Goal: Task Accomplishment & Management: Manage account settings

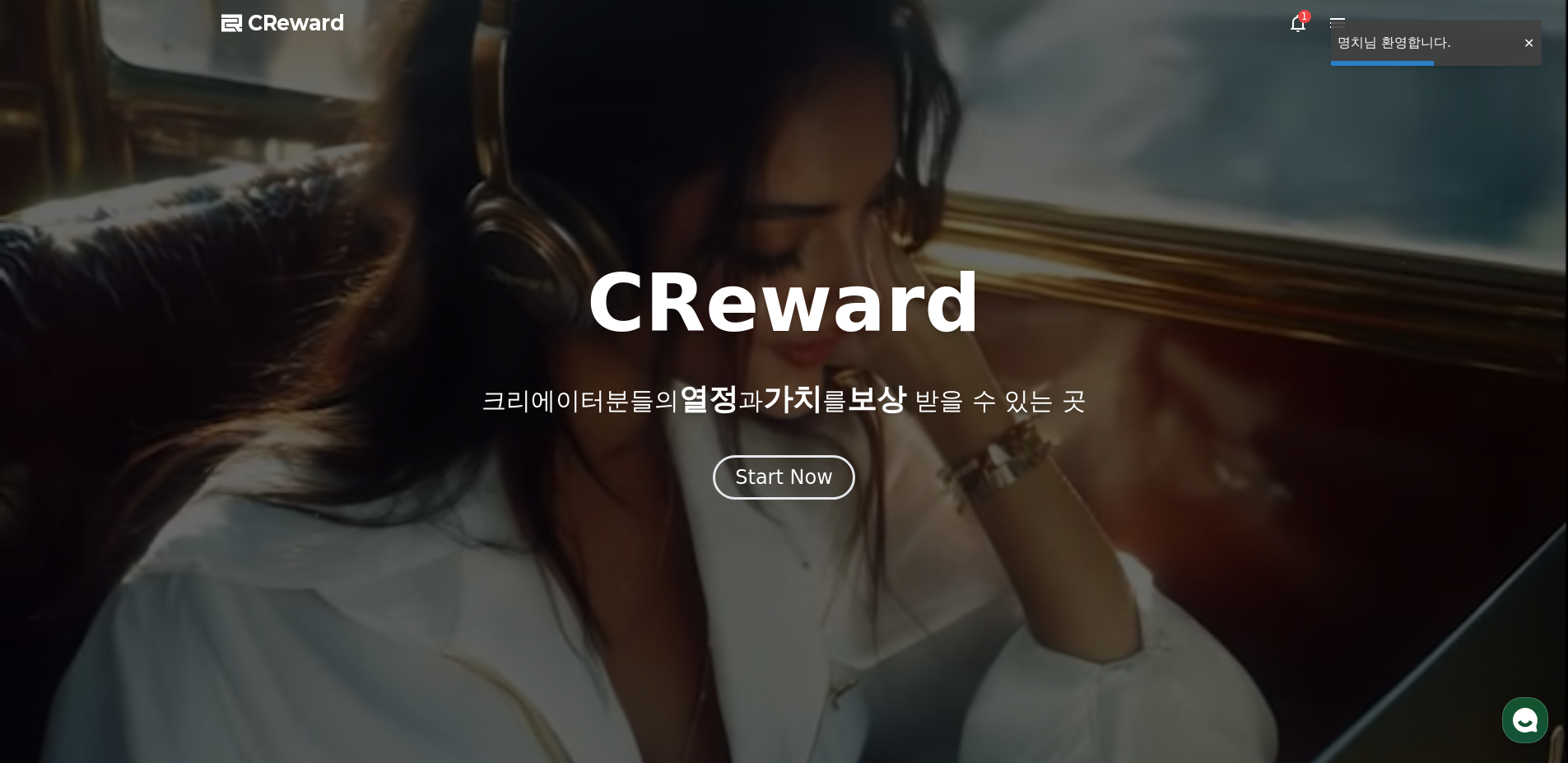
click at [1290, 26] on icon at bounding box center [1298, 23] width 20 height 20
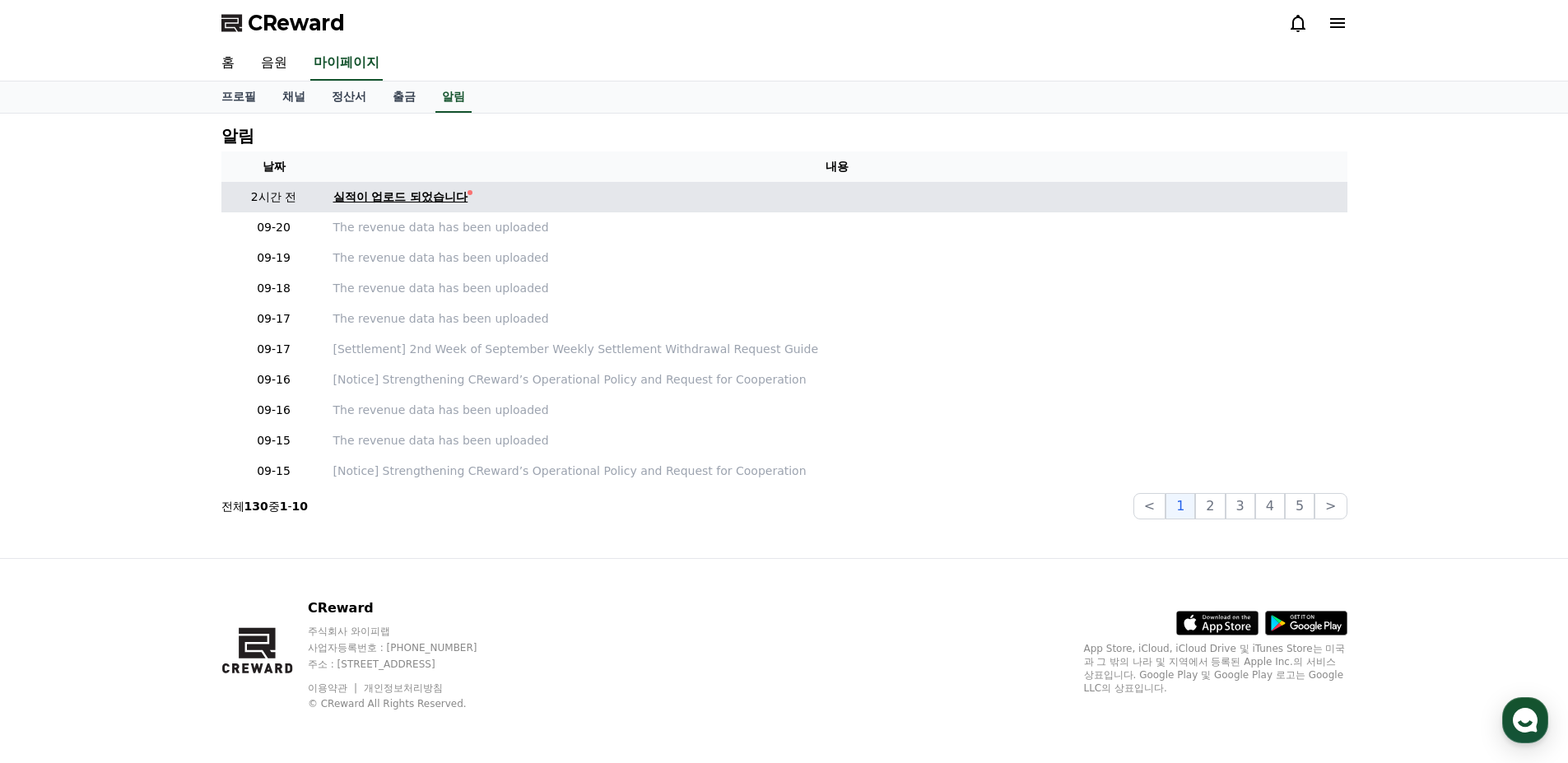
click at [417, 195] on div "실적이 업로드 되었습니다" at bounding box center [401, 196] width 135 height 17
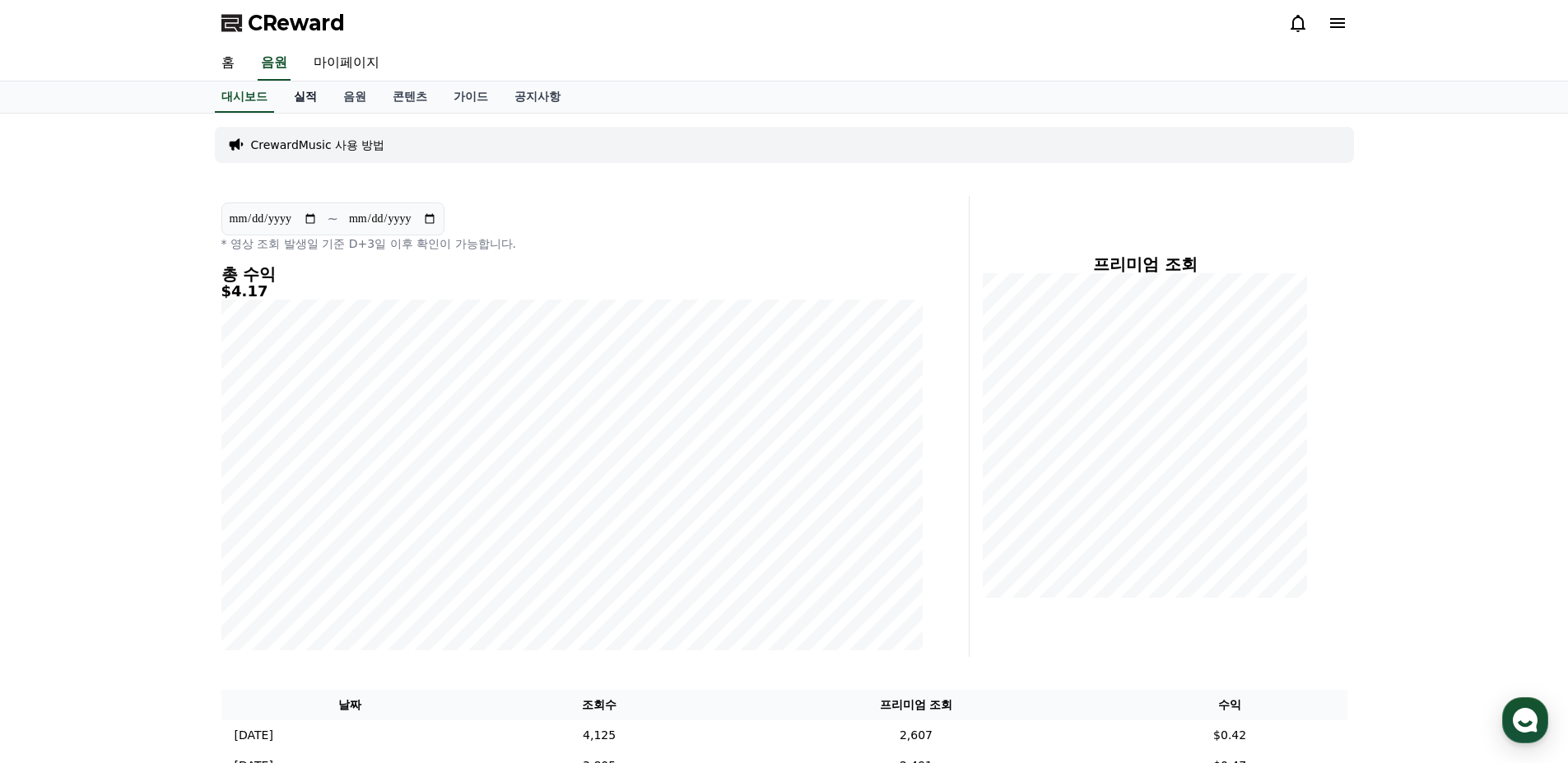
click at [311, 95] on link "실적" at bounding box center [306, 97] width 50 height 31
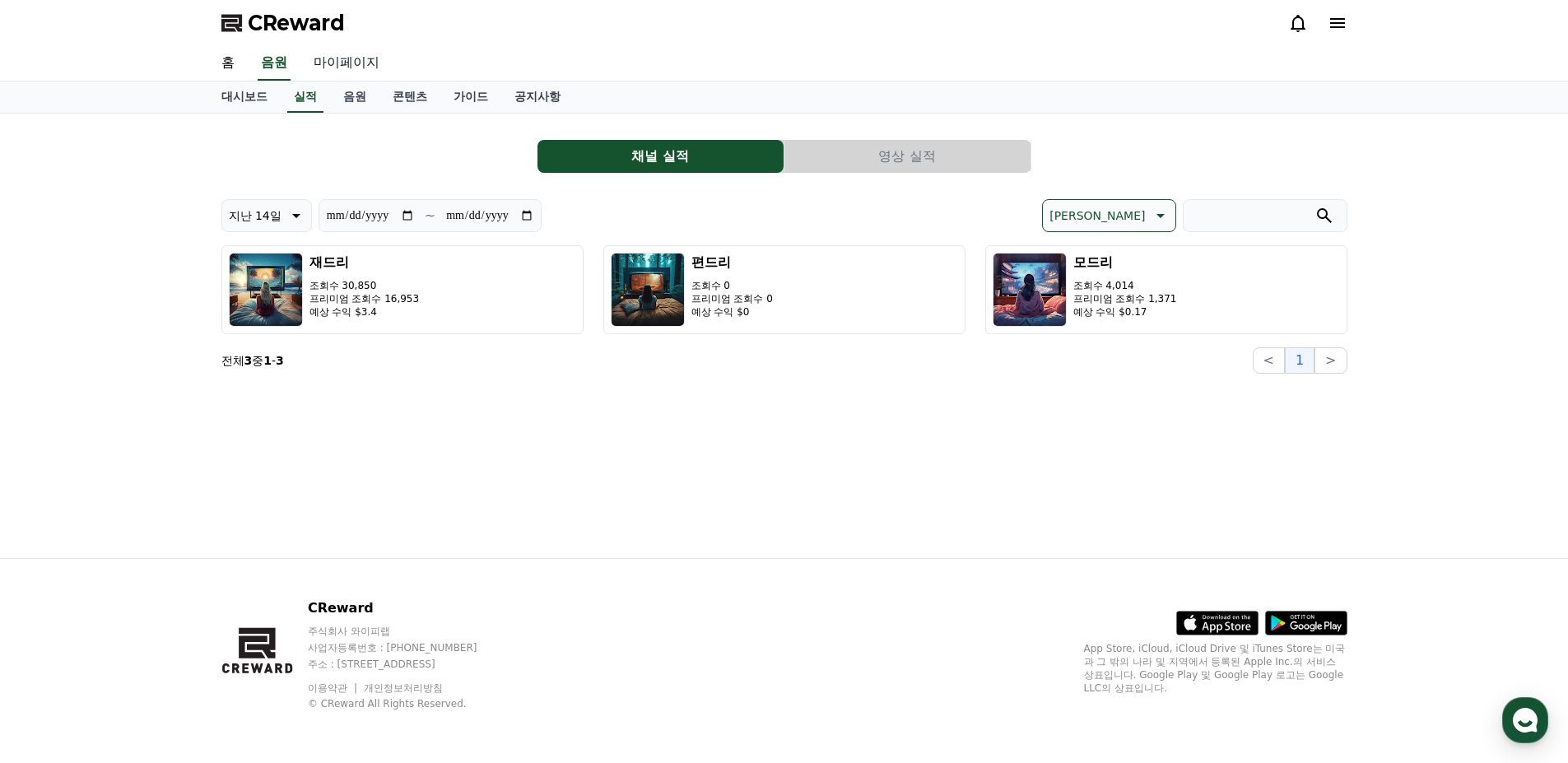
click at [357, 62] on link "마이페이지" at bounding box center [346, 63] width 92 height 35
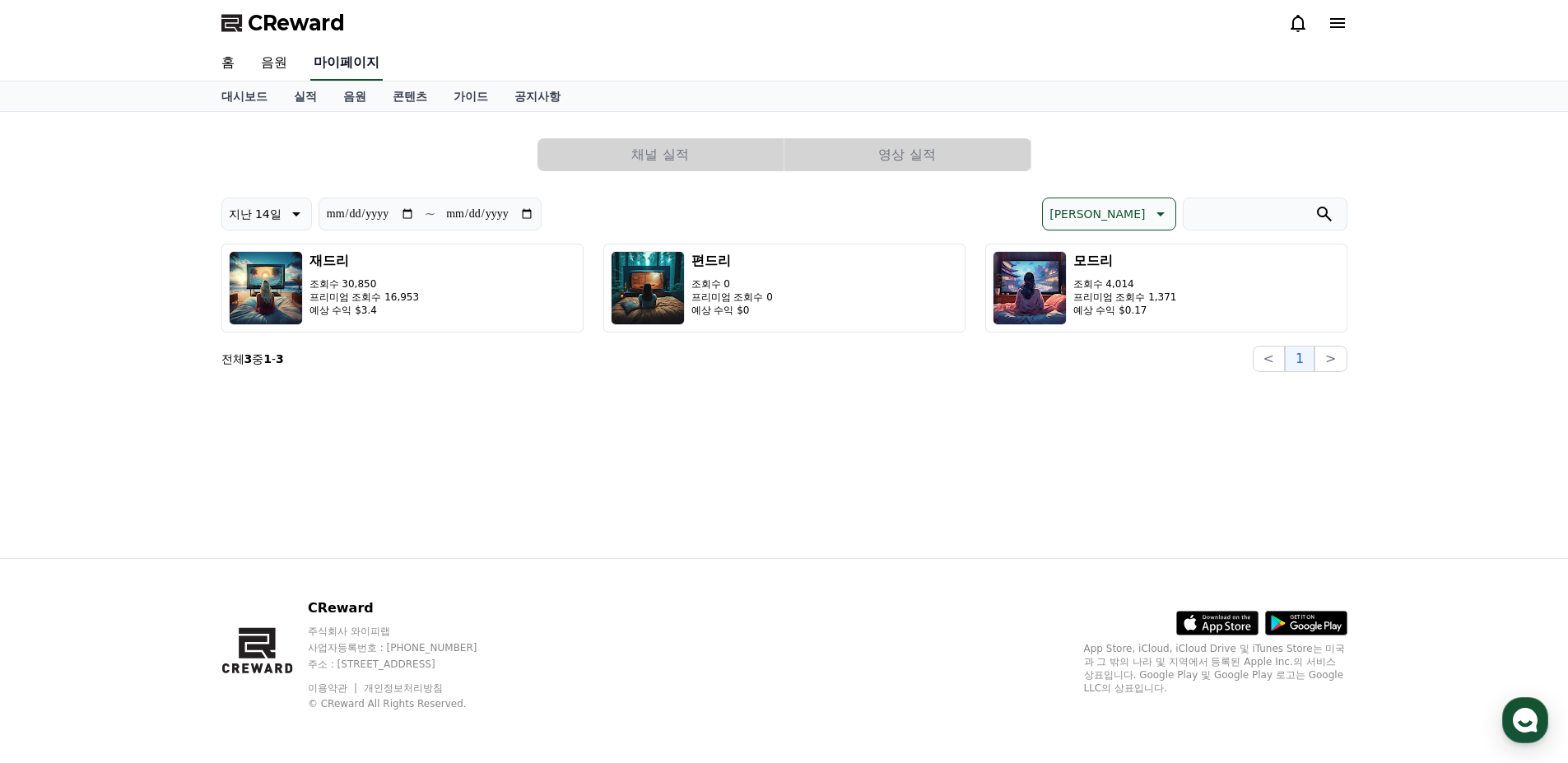
select select "**********"
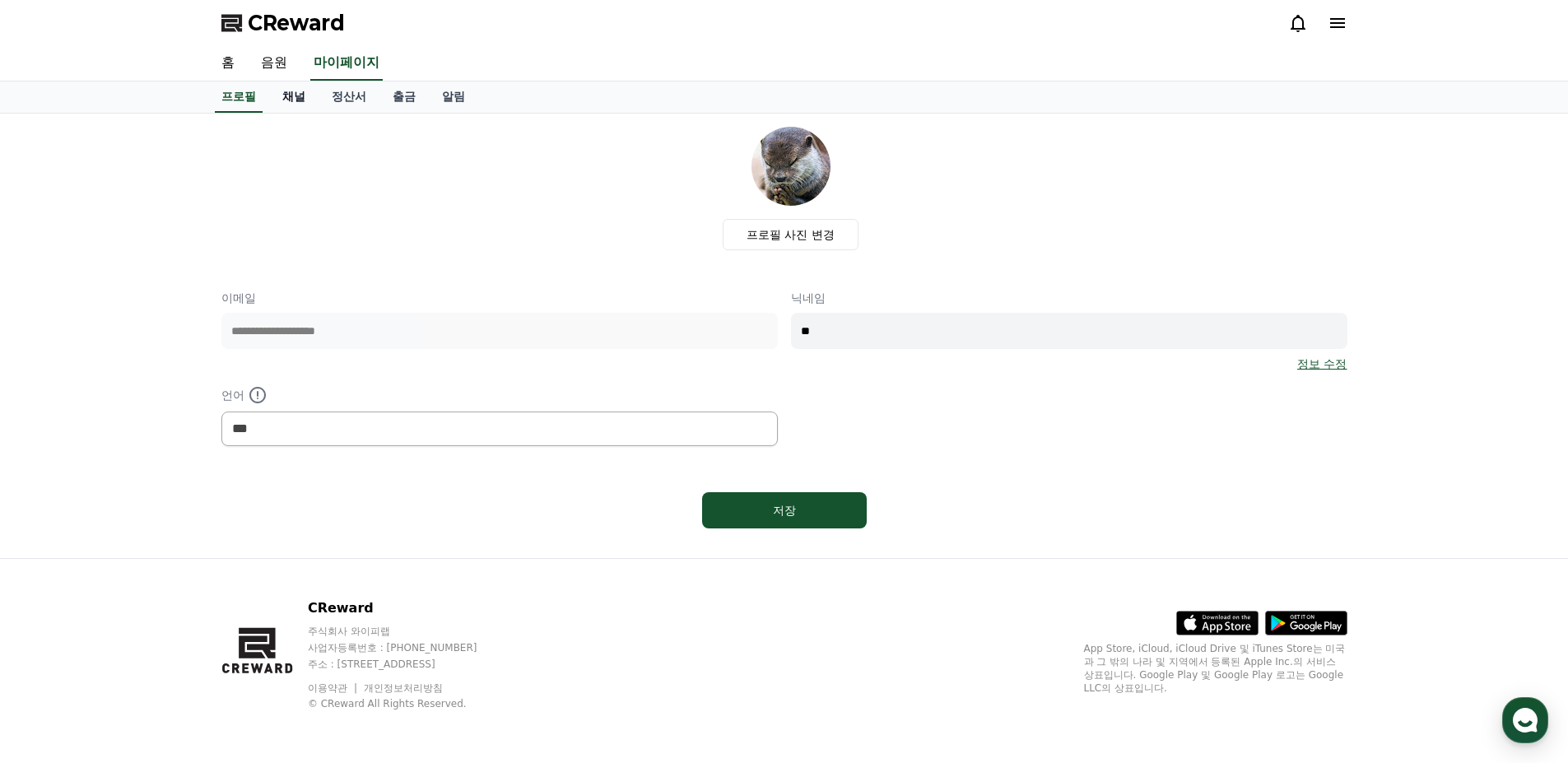
click at [307, 100] on link "채널" at bounding box center [294, 97] width 50 height 31
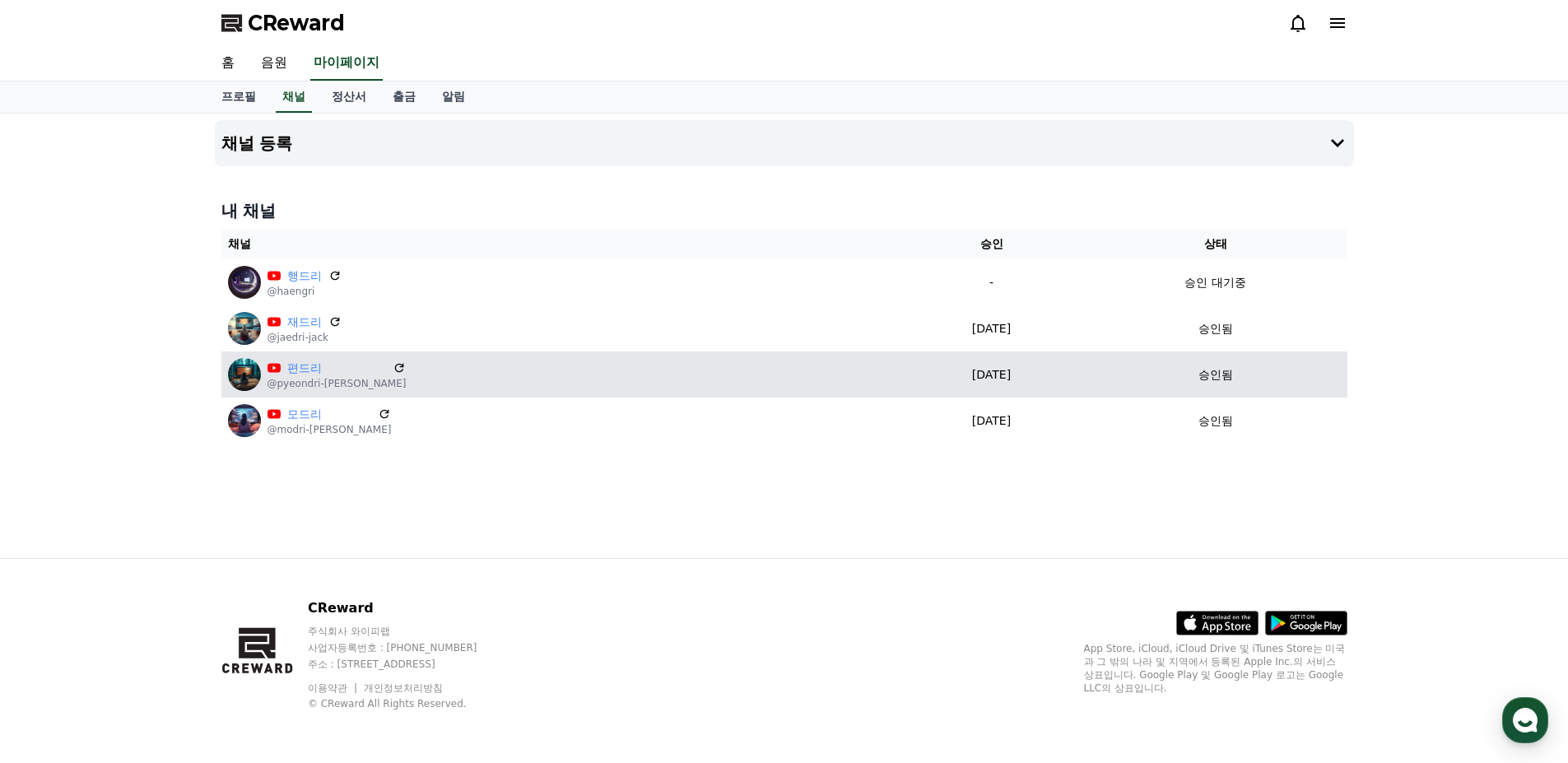
click at [1084, 384] on td "승인됨" at bounding box center [1215, 375] width 264 height 46
click at [654, 386] on div "편드리 @pyeondri-jack" at bounding box center [561, 374] width 665 height 33
click at [395, 366] on icon at bounding box center [400, 368] width 10 height 10
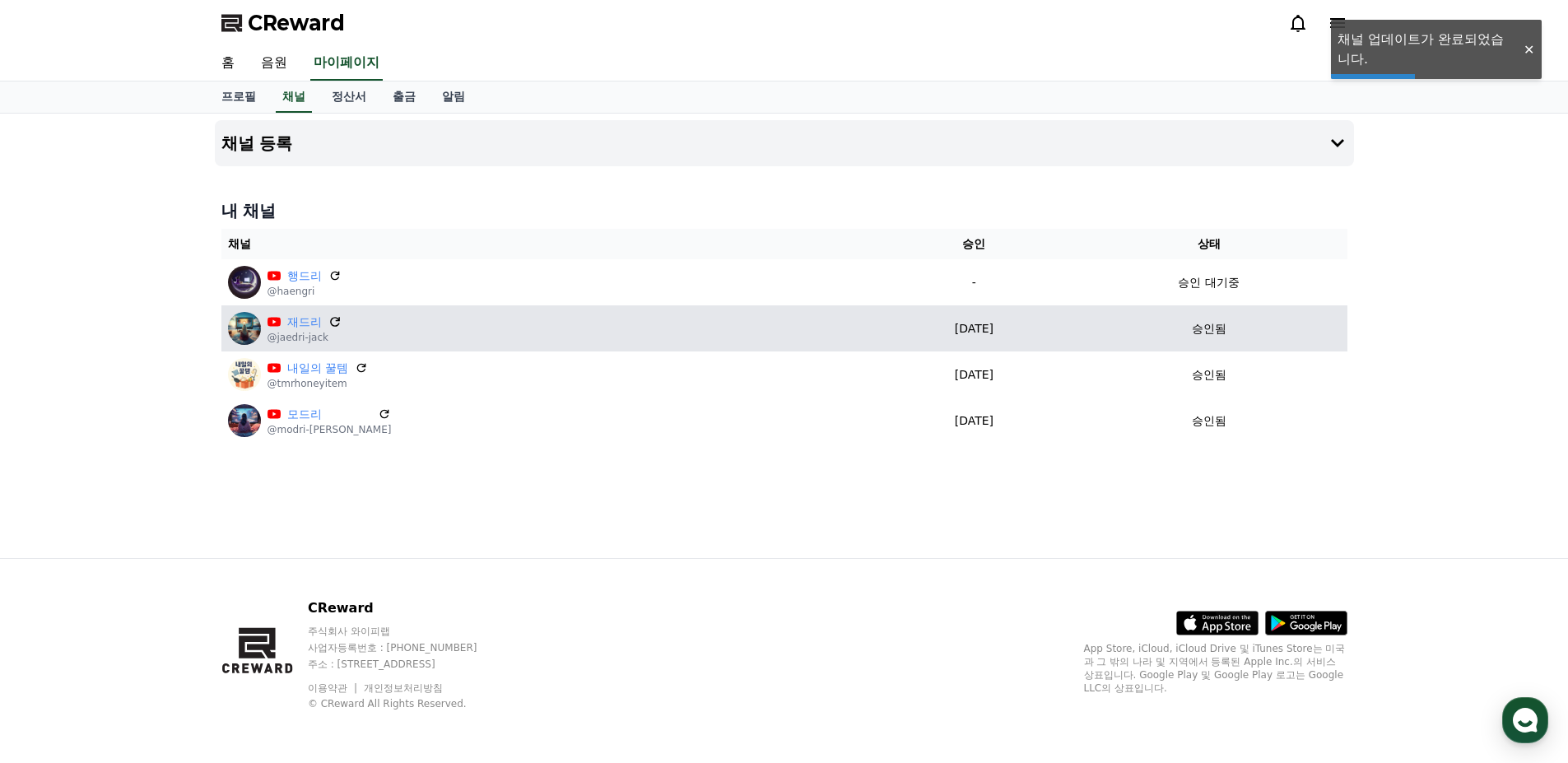
click at [333, 320] on icon at bounding box center [335, 322] width 15 height 15
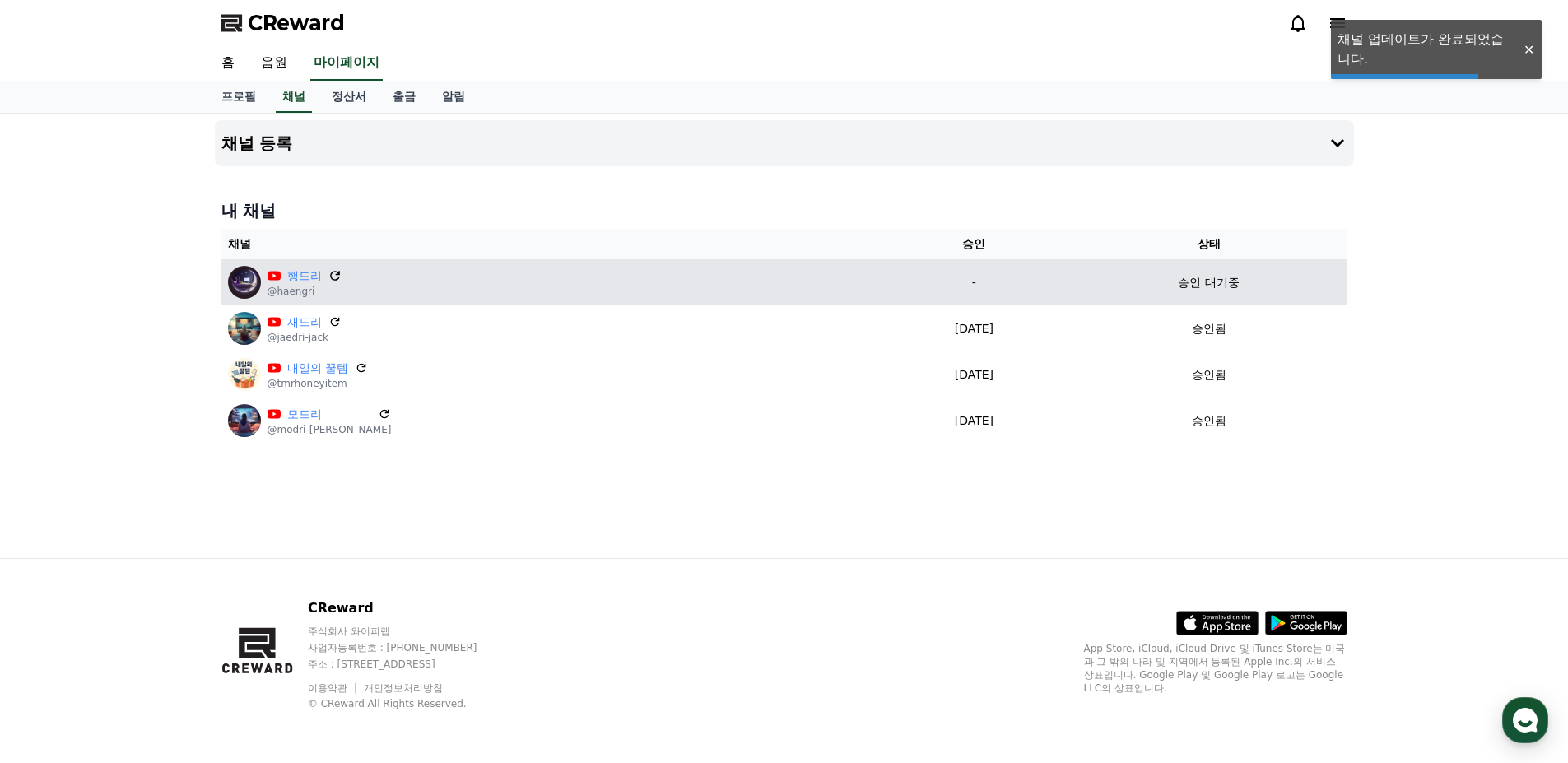
click at [335, 279] on icon at bounding box center [335, 275] width 15 height 15
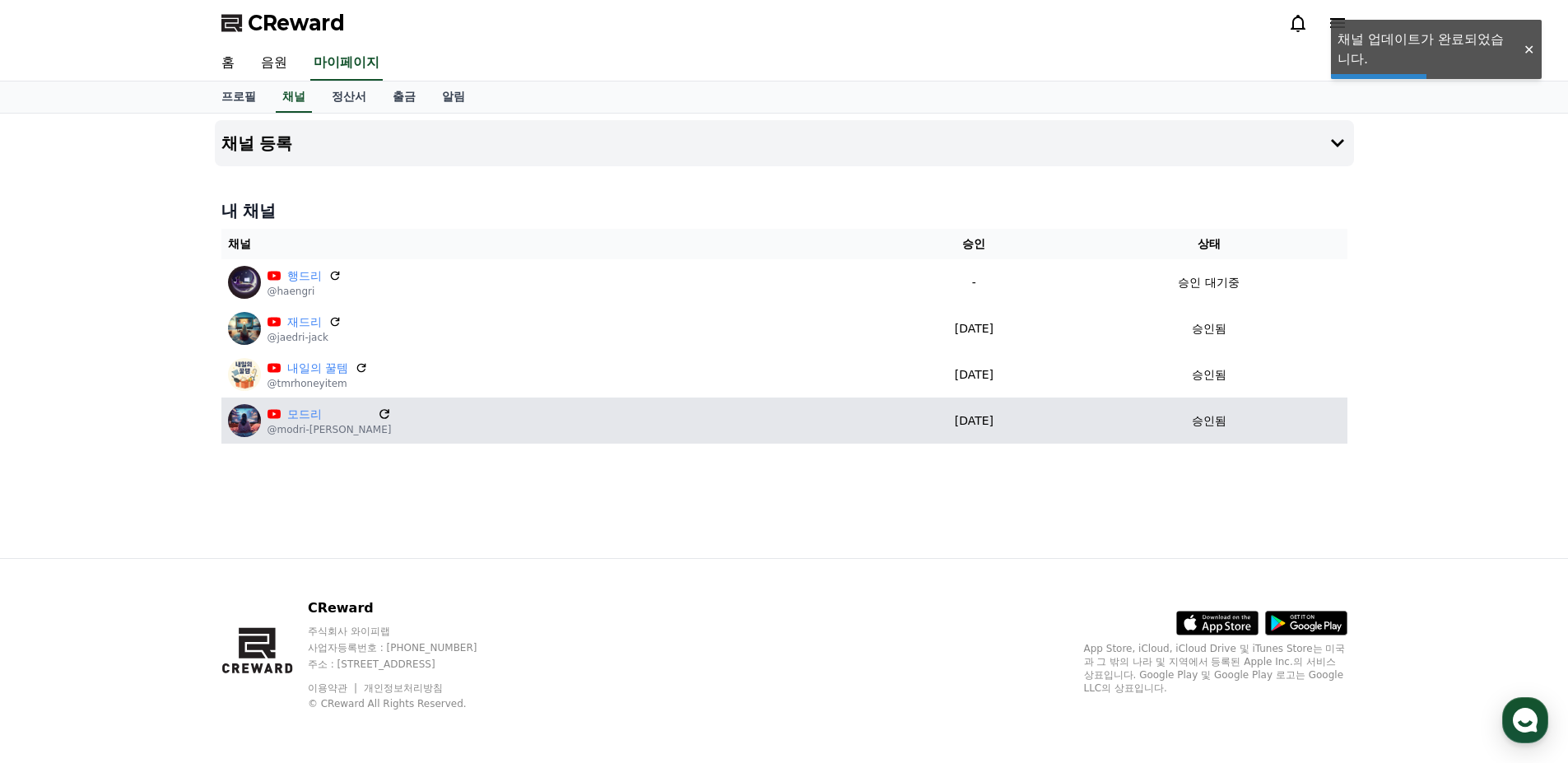
click at [378, 415] on icon at bounding box center [385, 414] width 15 height 15
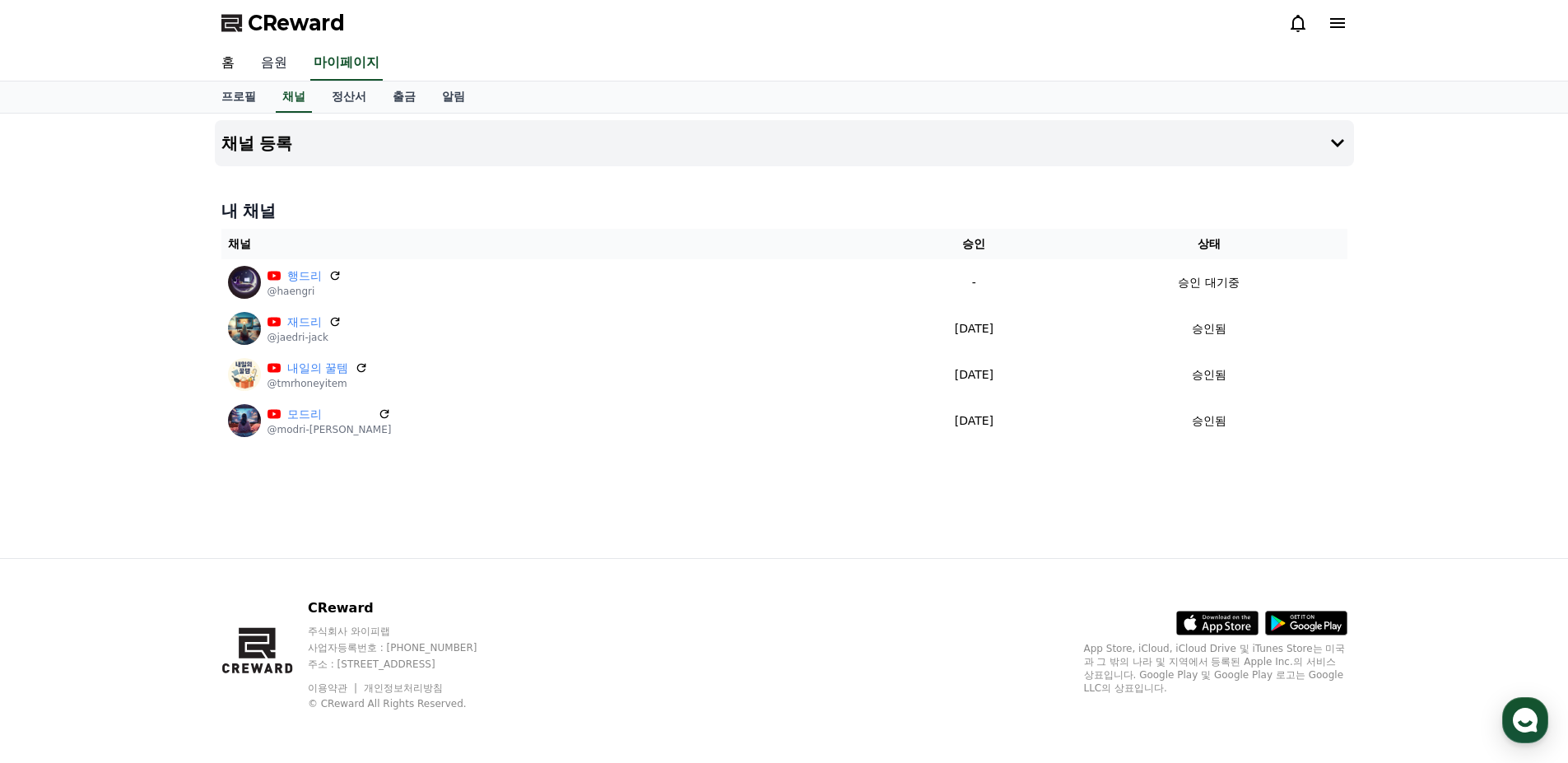
click at [278, 67] on link "음원" at bounding box center [274, 63] width 52 height 35
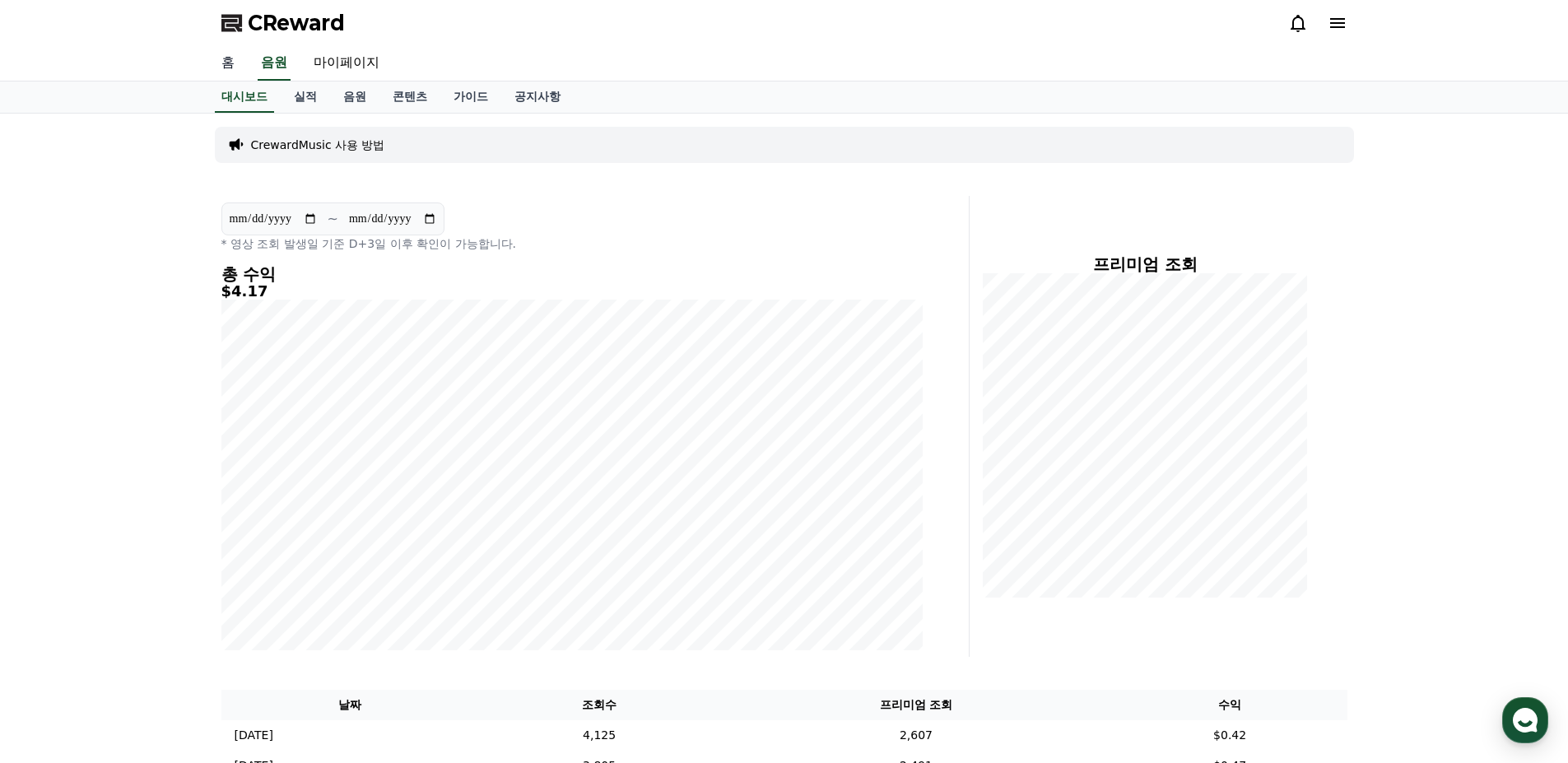
click at [241, 66] on link "홈" at bounding box center [227, 63] width 39 height 35
